Goal: Task Accomplishment & Management: Manage account settings

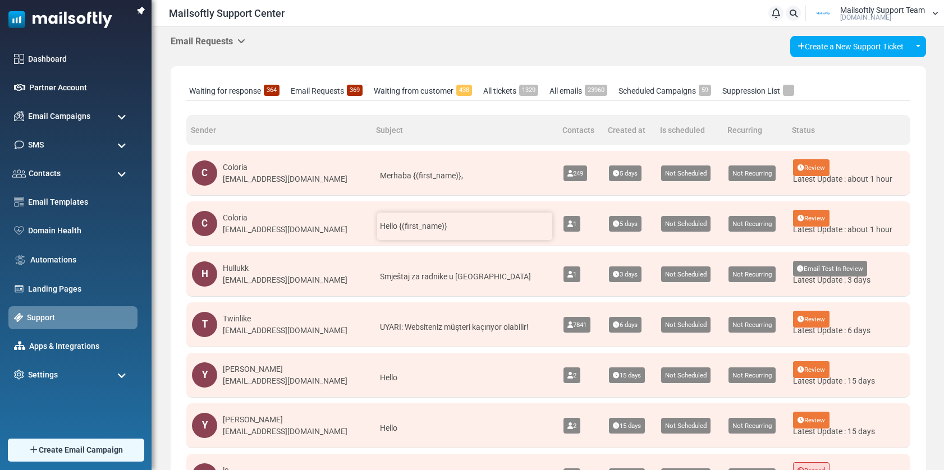
click at [393, 227] on span "Hello {(first_name)}" at bounding box center [413, 226] width 67 height 9
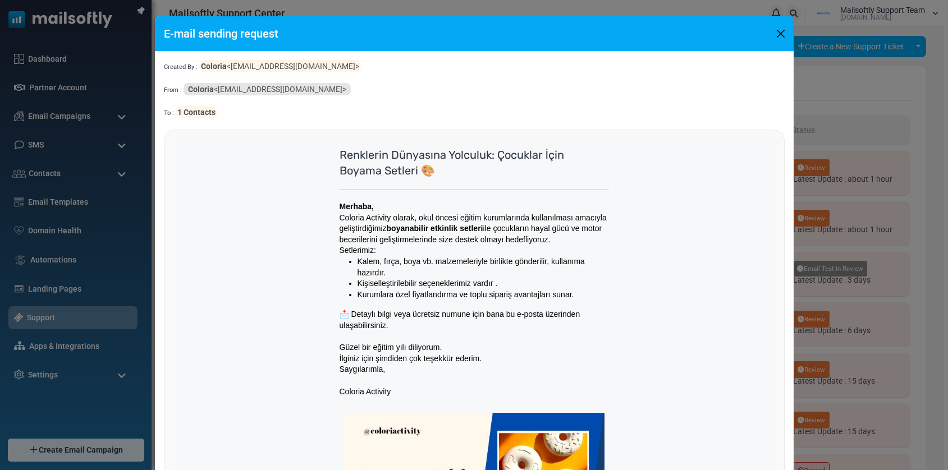
click at [776, 30] on button "Close" at bounding box center [780, 33] width 17 height 17
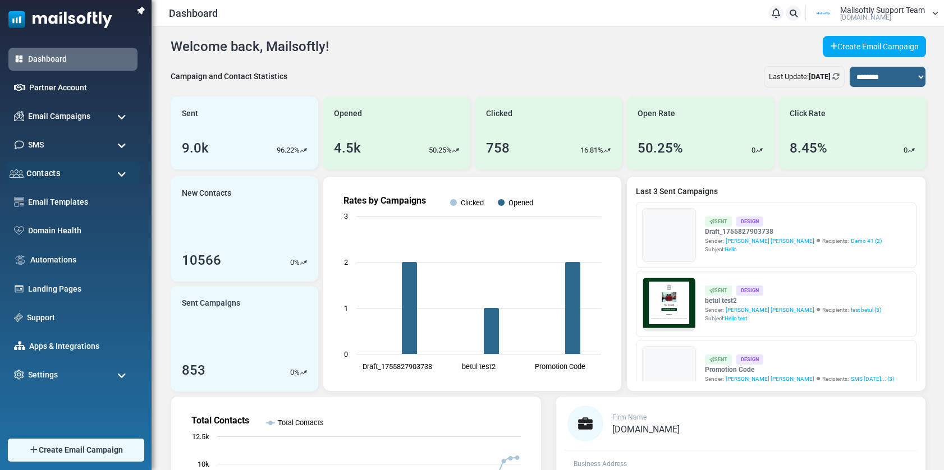
click at [59, 175] on span "Contacts" at bounding box center [43, 173] width 34 height 12
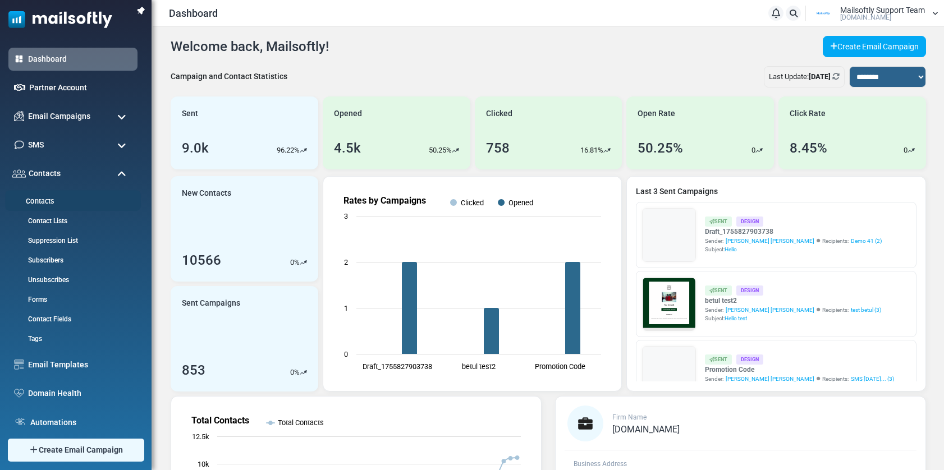
click at [45, 202] on link "Contacts" at bounding box center [71, 201] width 132 height 11
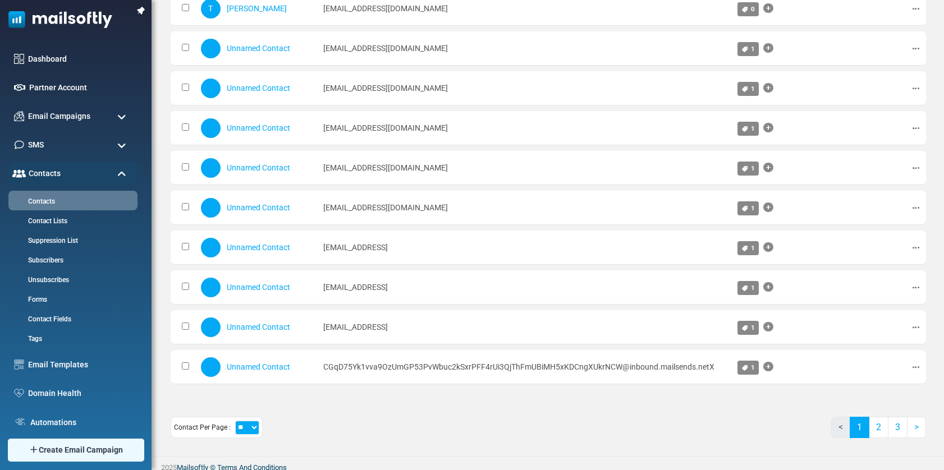
scroll to position [552, 0]
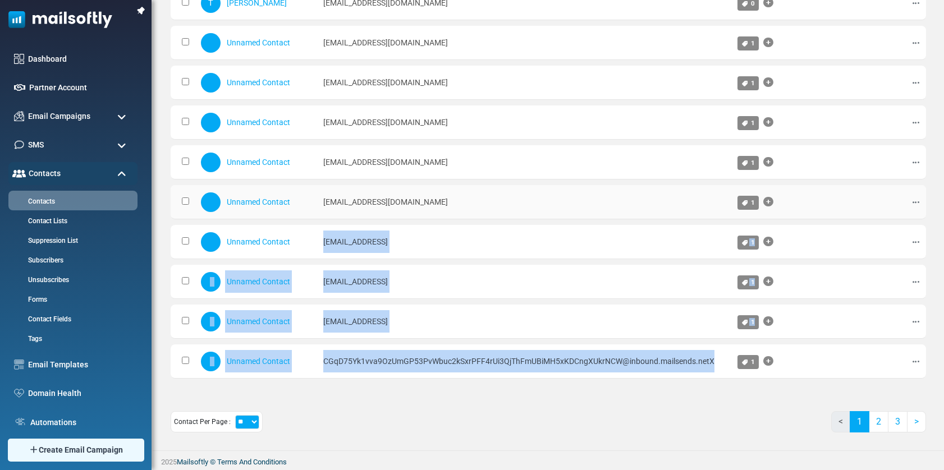
drag, startPoint x: 717, startPoint y: 362, endPoint x: 322, endPoint y: 219, distance: 420.1
click at [479, 259] on td "alkan@mailsoftly.comReceived" at bounding box center [525, 242] width 415 height 34
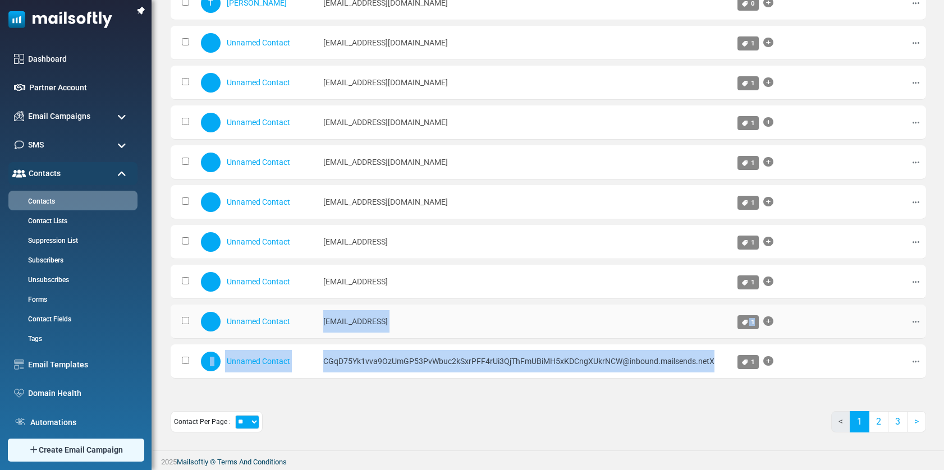
drag, startPoint x: 719, startPoint y: 357, endPoint x: 319, endPoint y: 314, distance: 401.4
click at [253, 423] on select "** ** ***" at bounding box center [247, 422] width 24 height 14
select select "**"
click at [235, 415] on select "** ** ***" at bounding box center [247, 422] width 24 height 14
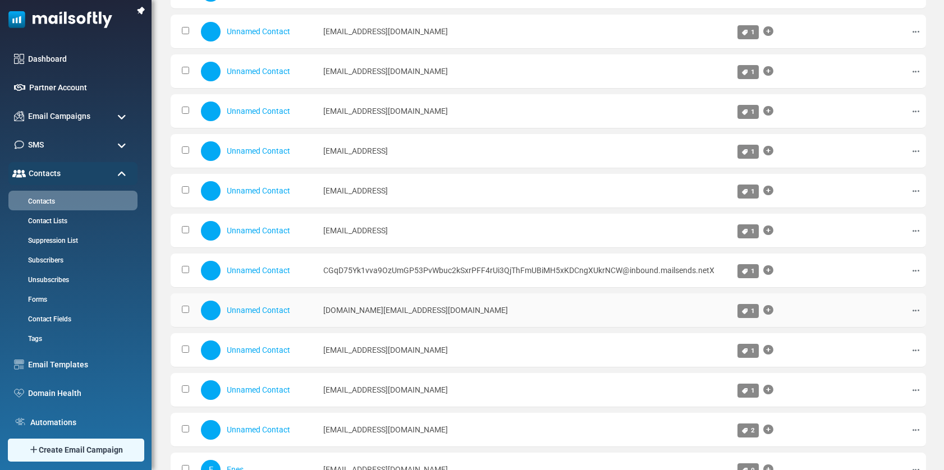
scroll to position [648, 0]
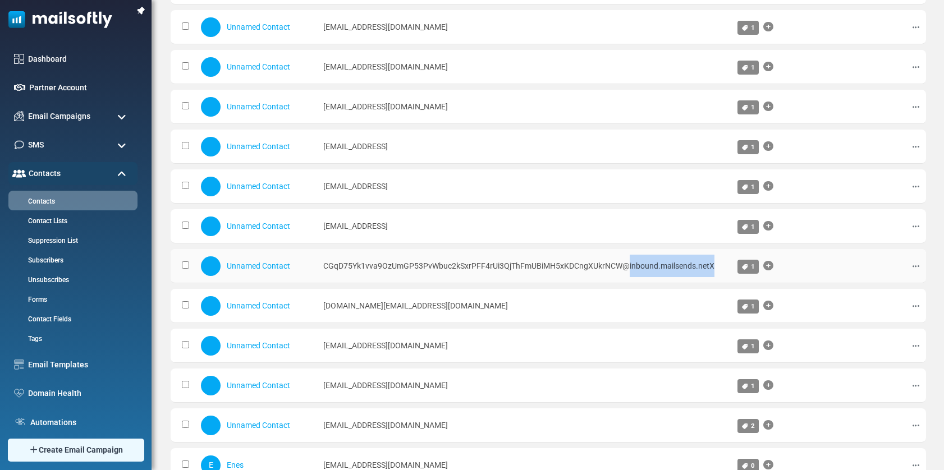
drag, startPoint x: 693, startPoint y: 266, endPoint x: 720, endPoint y: 266, distance: 26.9
click at [720, 266] on td "CGqD75Yk1vva9OzUmGP53PvWbuc2kSxrPFF4rUi3QjThFmUBiMH5xKDCngXUkrNCW@inbound.mails…" at bounding box center [525, 266] width 414 height 34
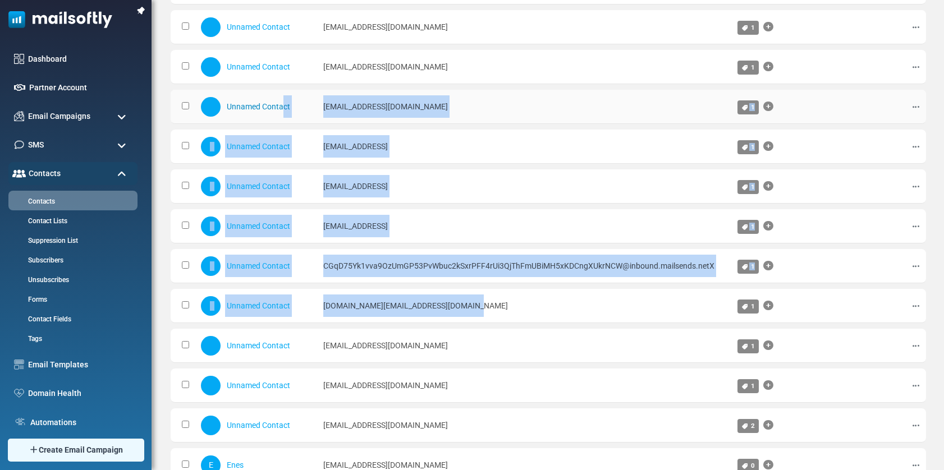
drag, startPoint x: 462, startPoint y: 305, endPoint x: 283, endPoint y: 108, distance: 265.8
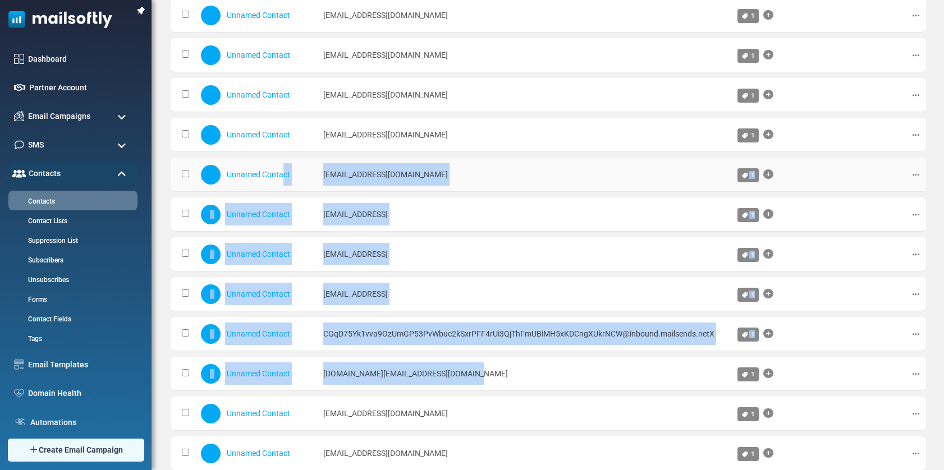
scroll to position [577, 0]
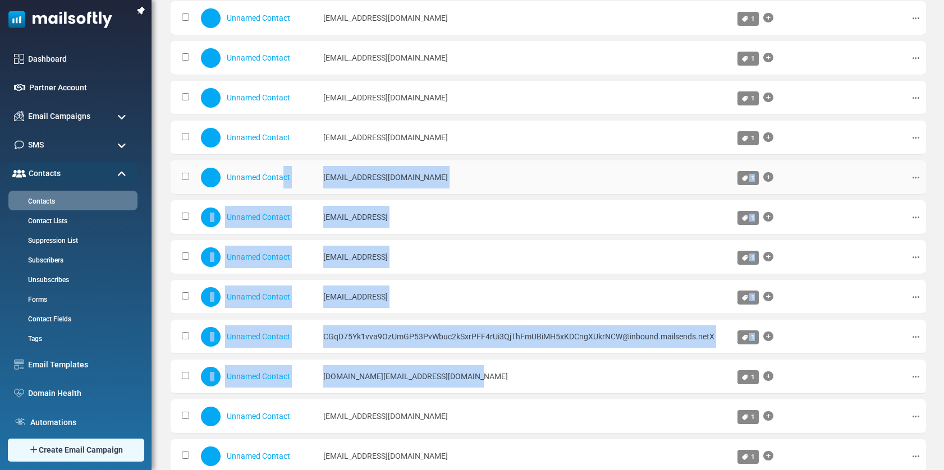
click at [531, 178] on td "57178944.251452.1756846007560@mail.yahoo.com" at bounding box center [525, 178] width 414 height 34
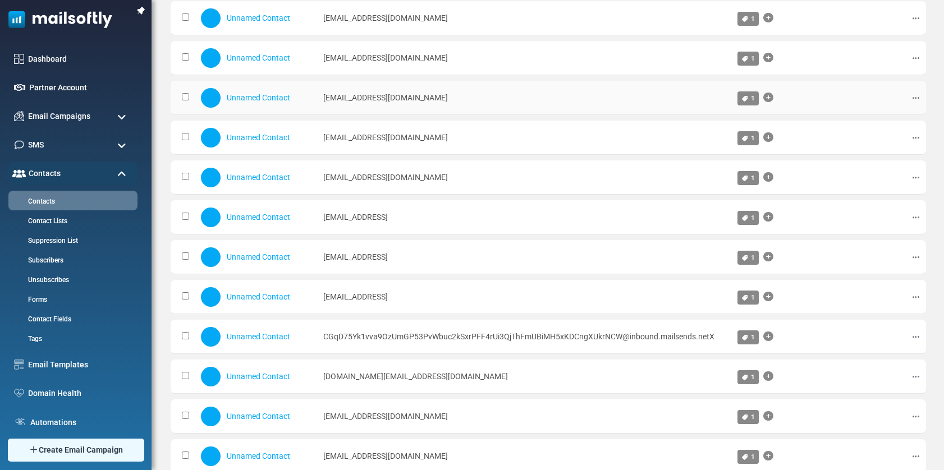
drag, startPoint x: 523, startPoint y: 174, endPoint x: 308, endPoint y: 104, distance: 226.0
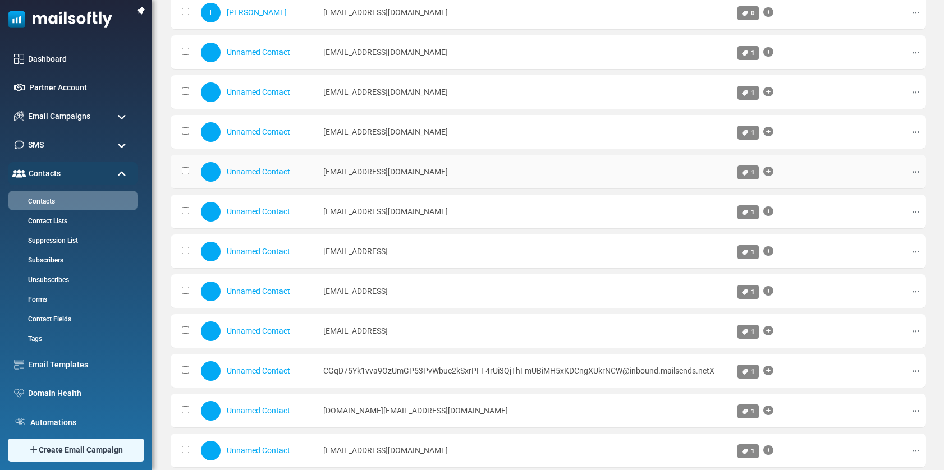
scroll to position [537, 0]
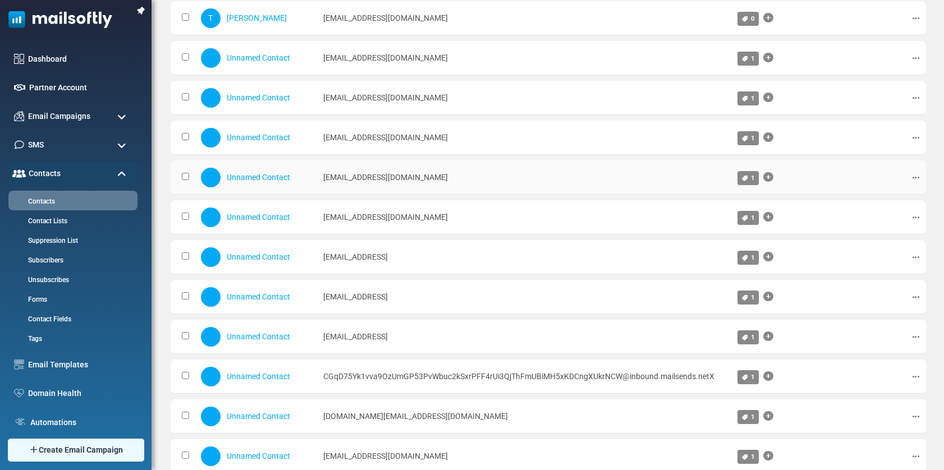
click at [391, 171] on td "57178944.251452.1756846007560.ref@mail.yahoo.com" at bounding box center [525, 178] width 414 height 34
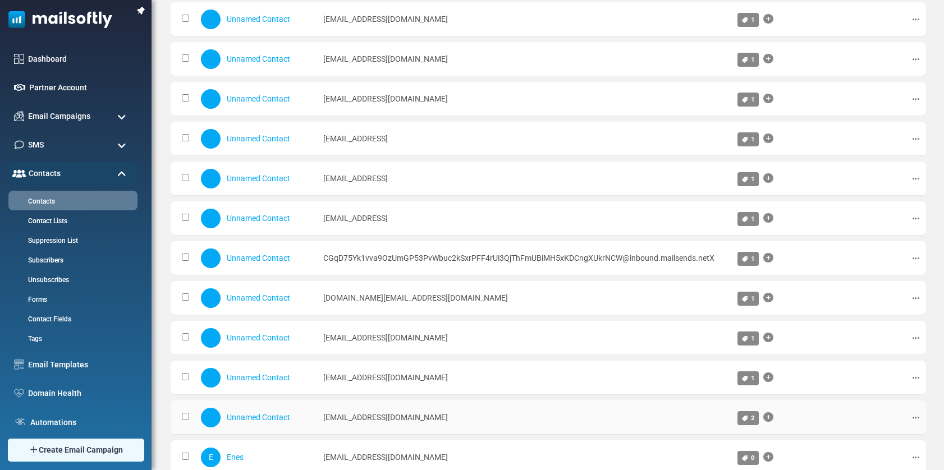
scroll to position [675, 0]
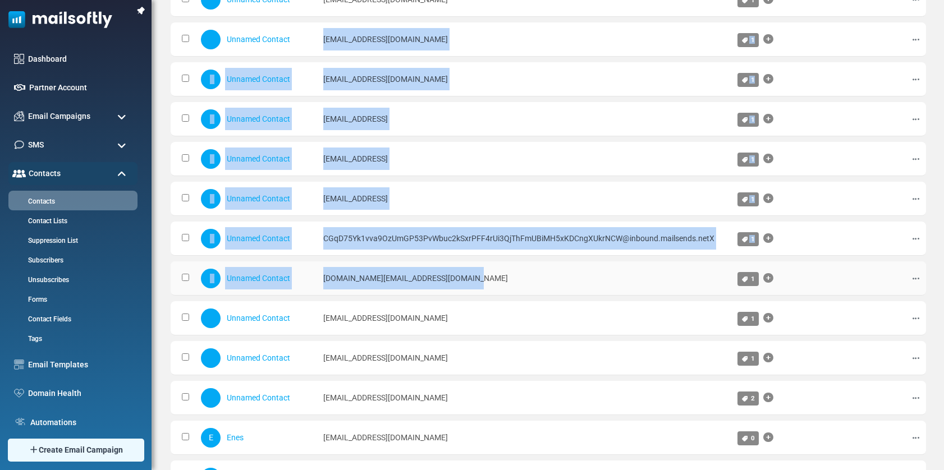
drag, startPoint x: 338, startPoint y: 177, endPoint x: 665, endPoint y: 271, distance: 339.9
click at [665, 271] on tbody "0 Selected Create List Add to Contact List Assign Tag Mark As Unsubscriber Dele…" at bounding box center [549, 457] width 756 height 1987
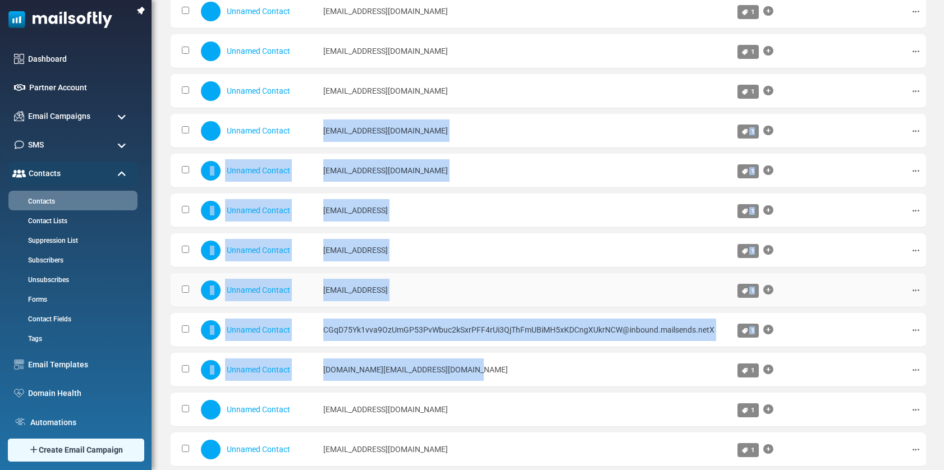
scroll to position [587, 0]
